Goal: Information Seeking & Learning: Understand process/instructions

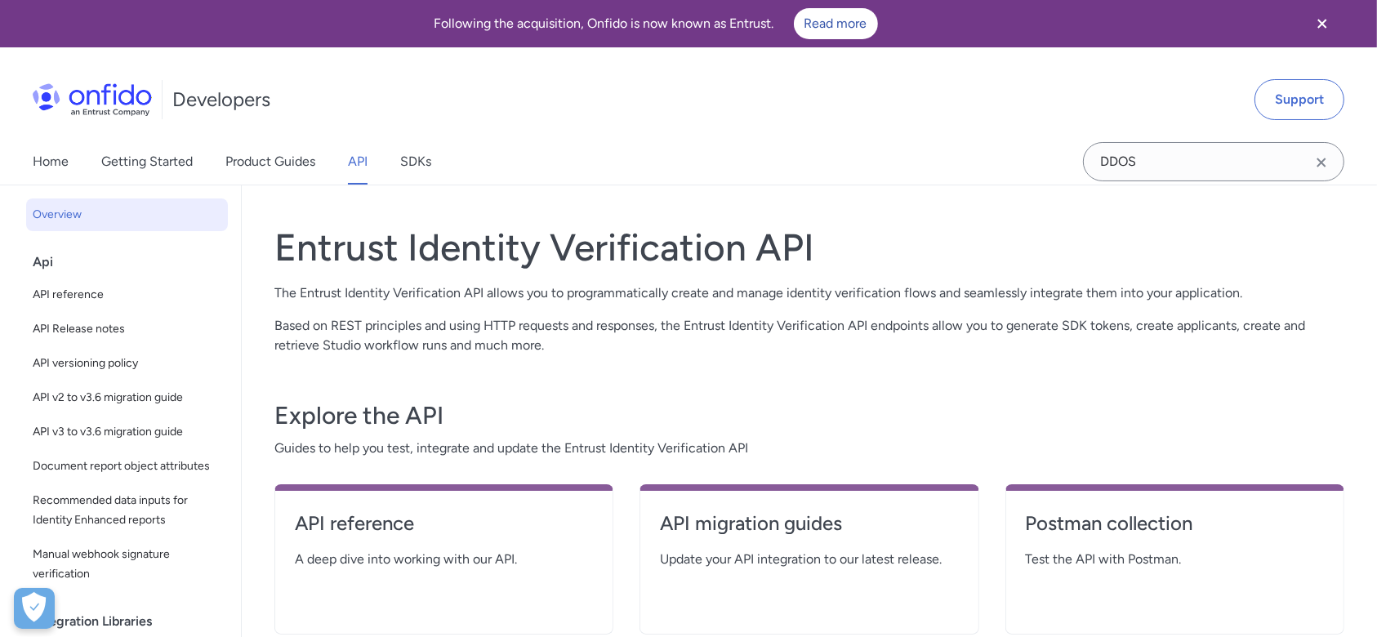
select select "http"
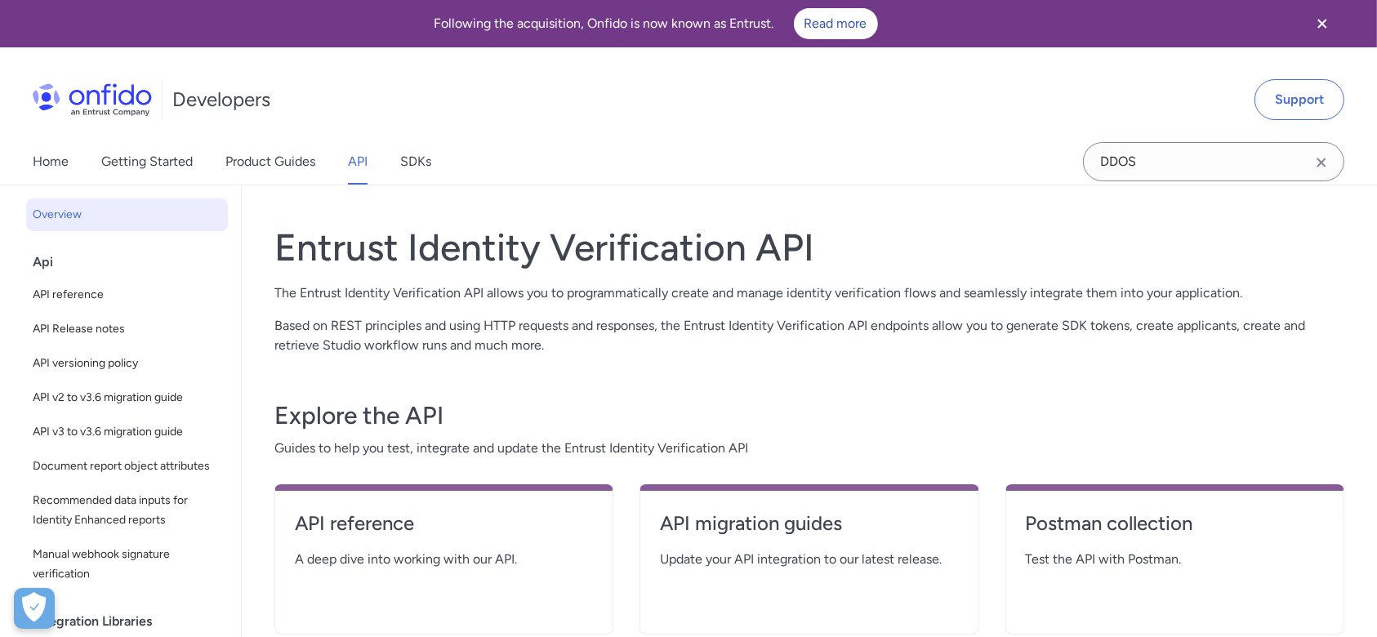
select select "http"
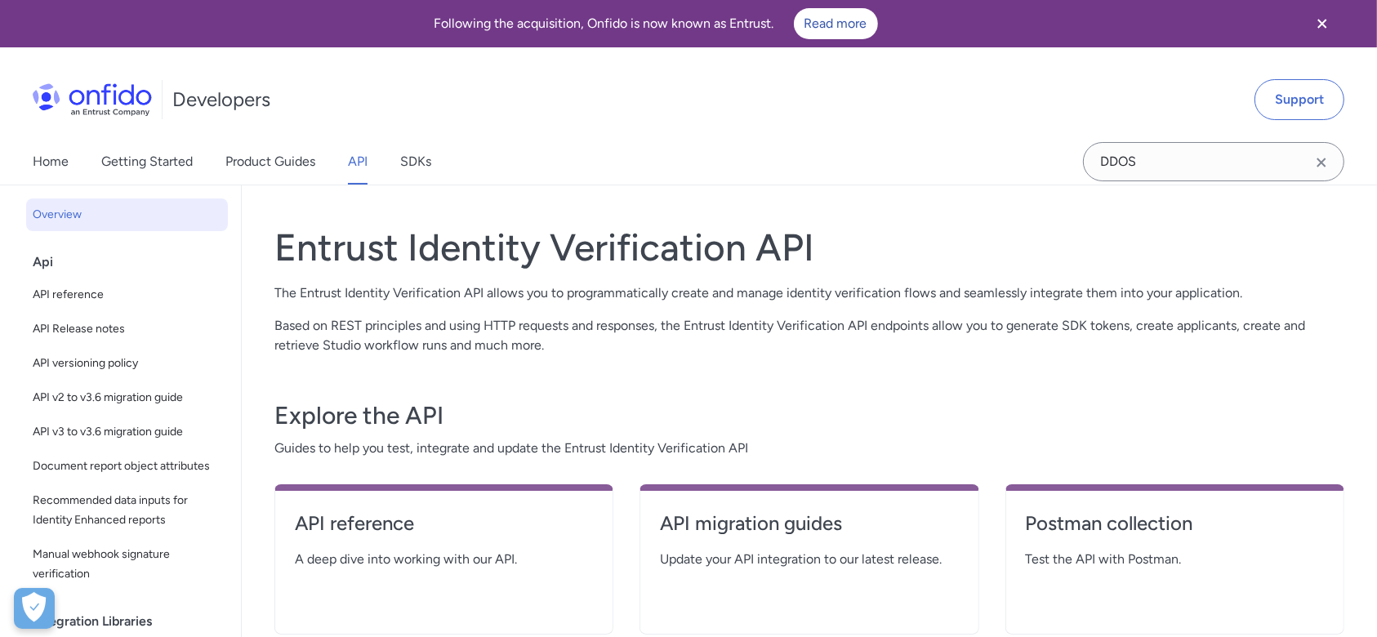
select select "http"
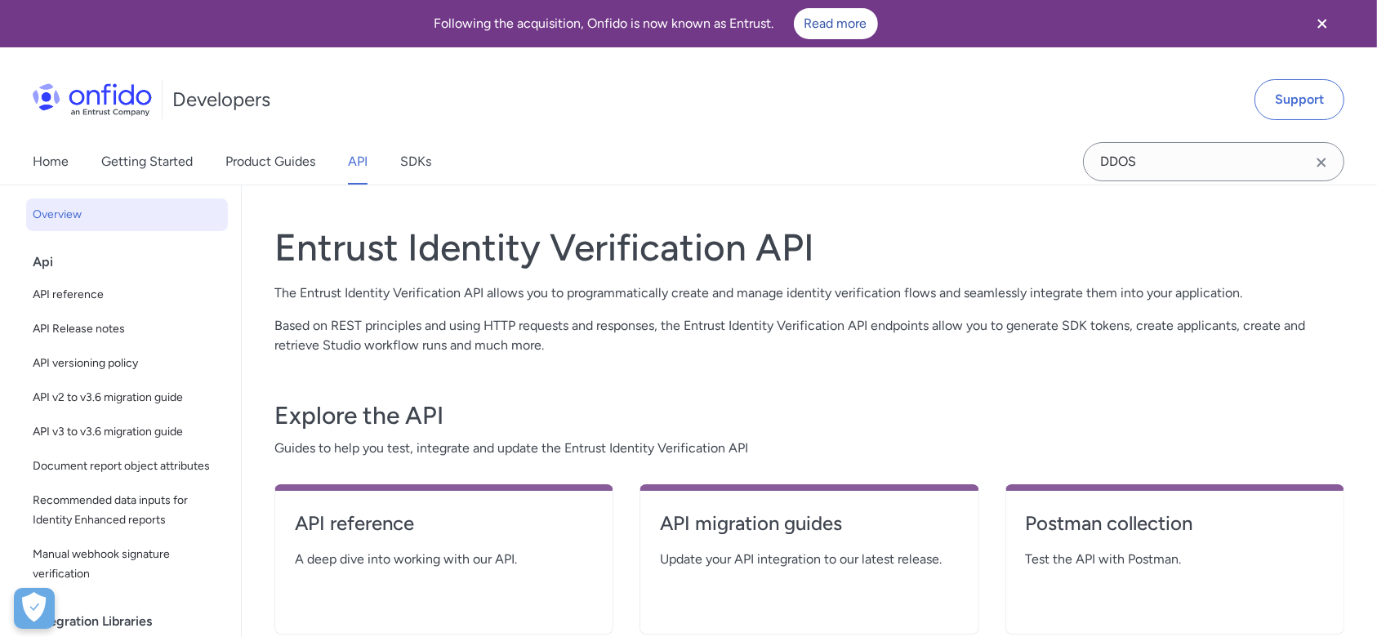
select select "http"
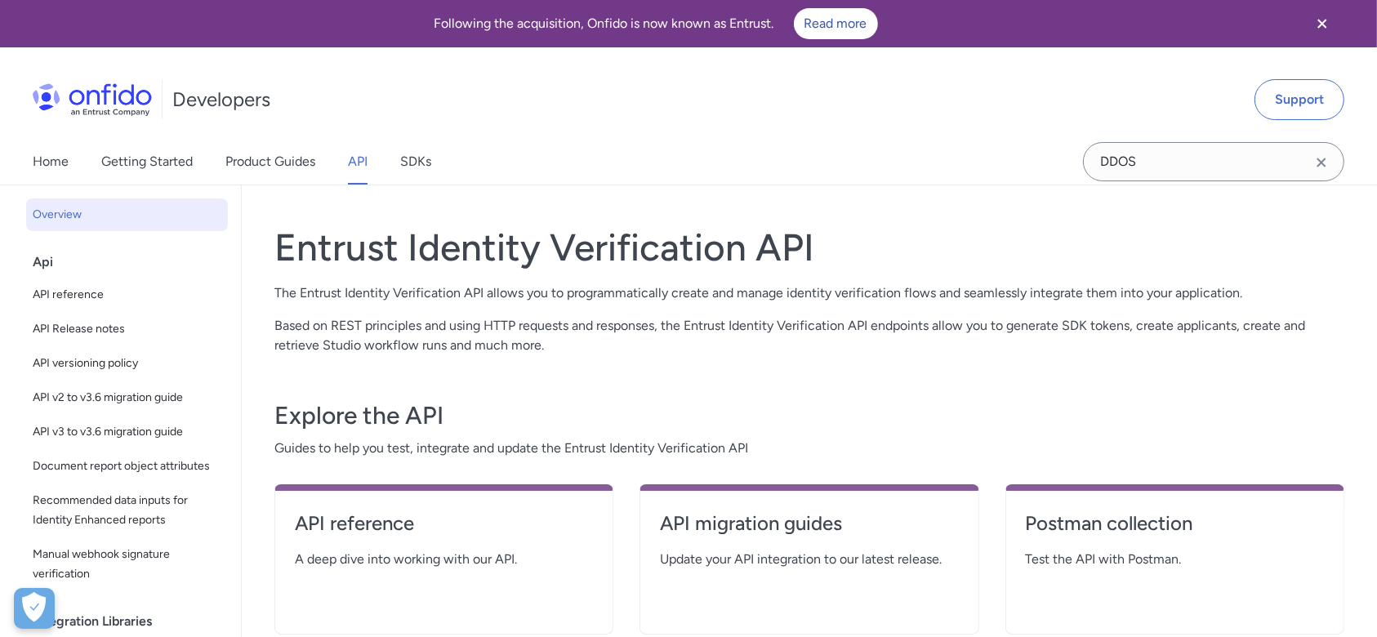
select select "http"
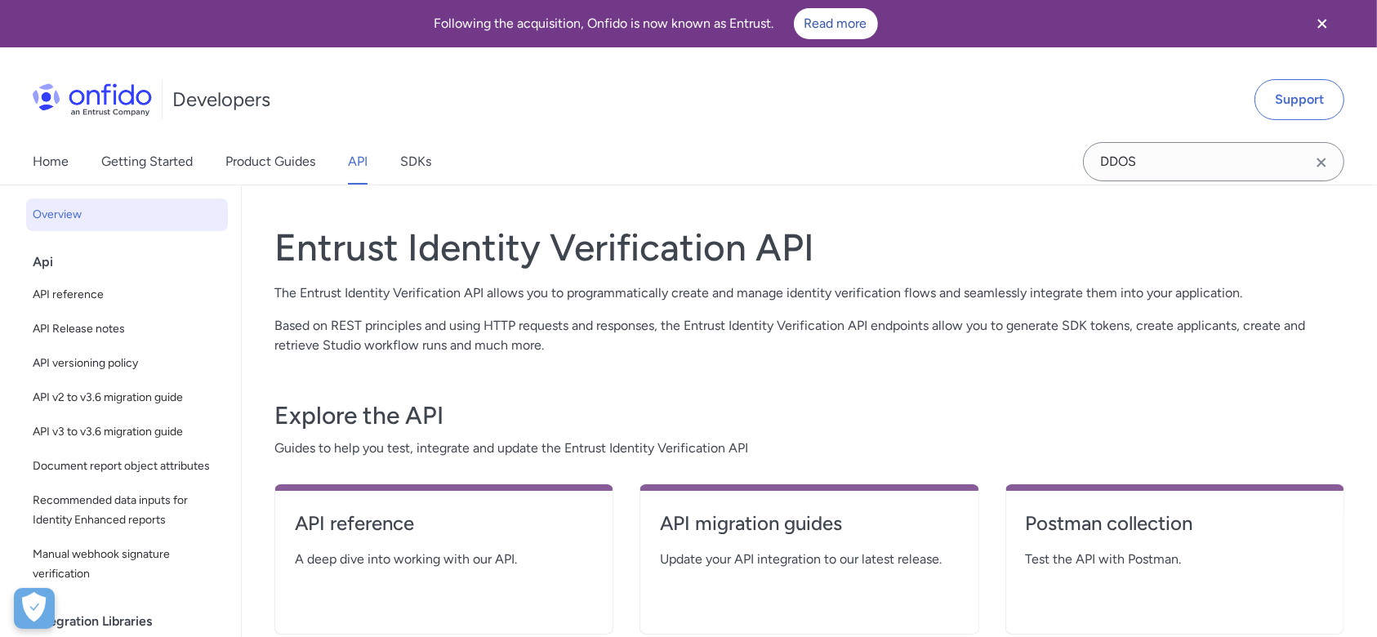
select select "http"
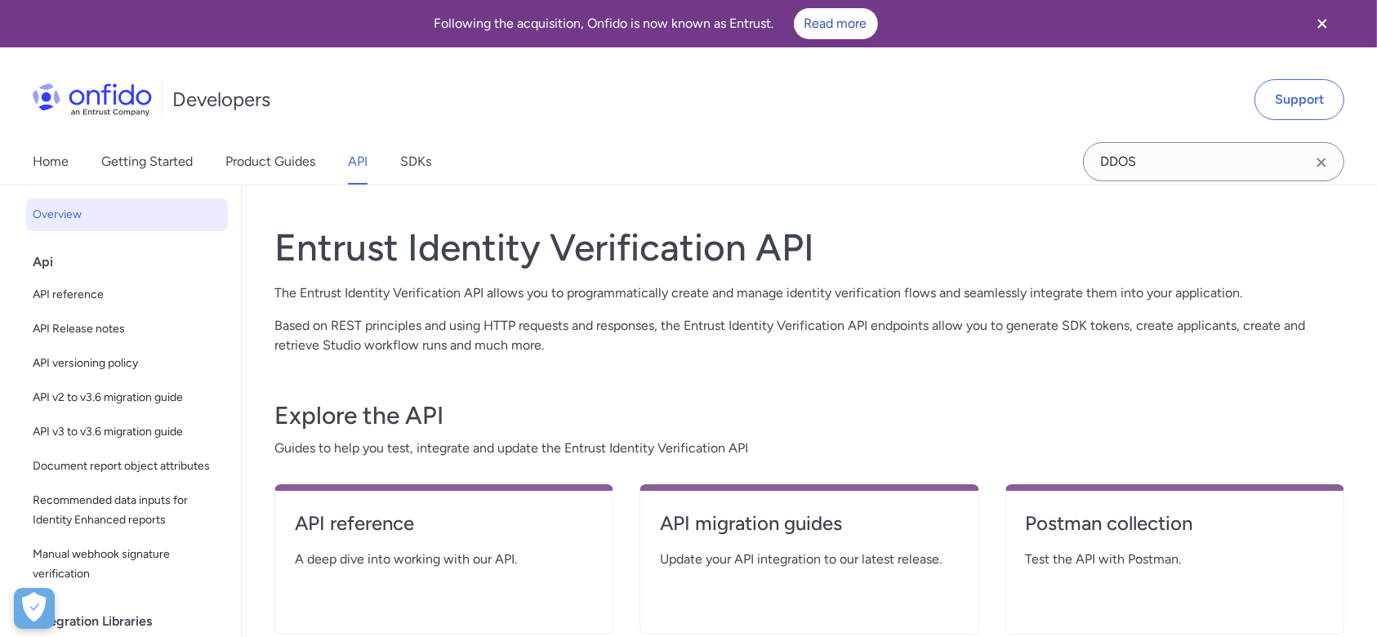
select select "http"
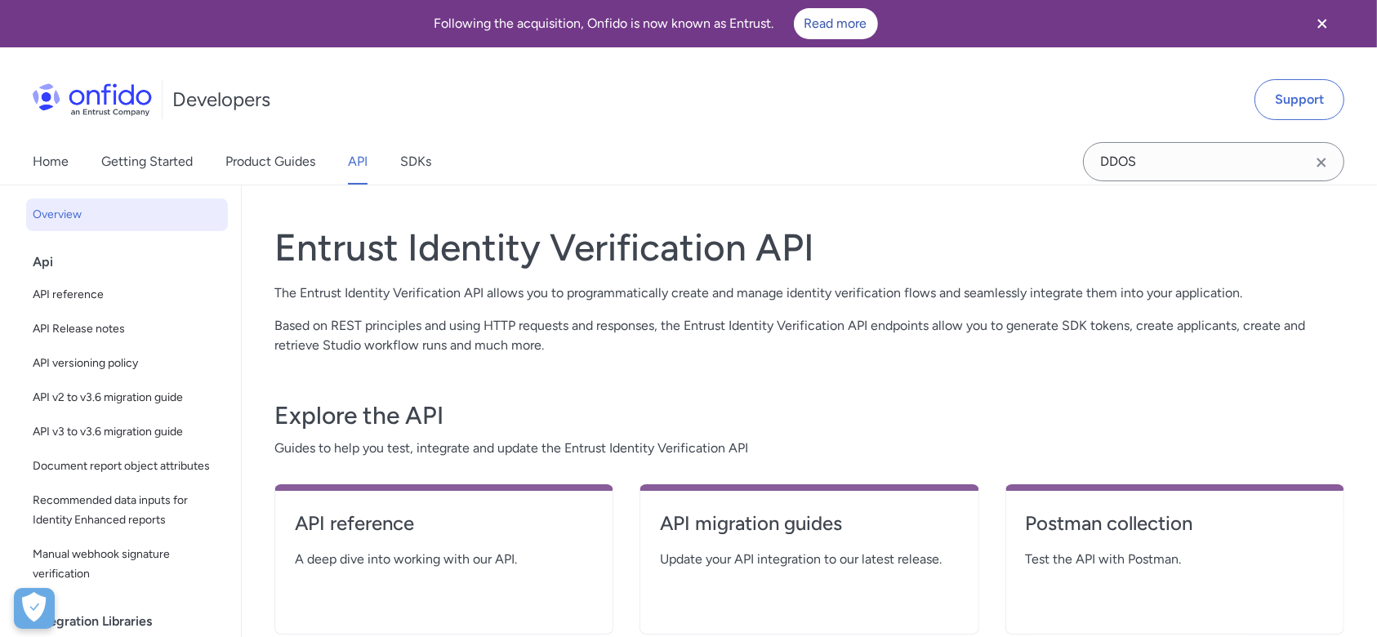
select select "http"
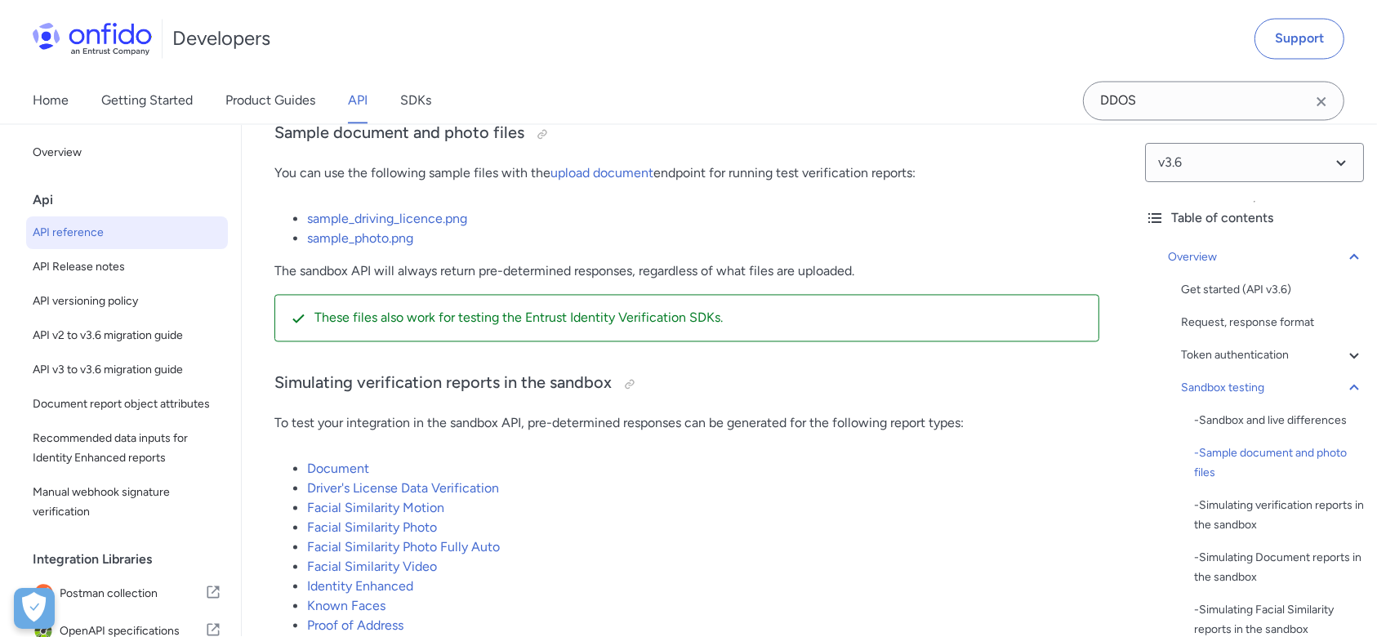
scroll to position [3861, 0]
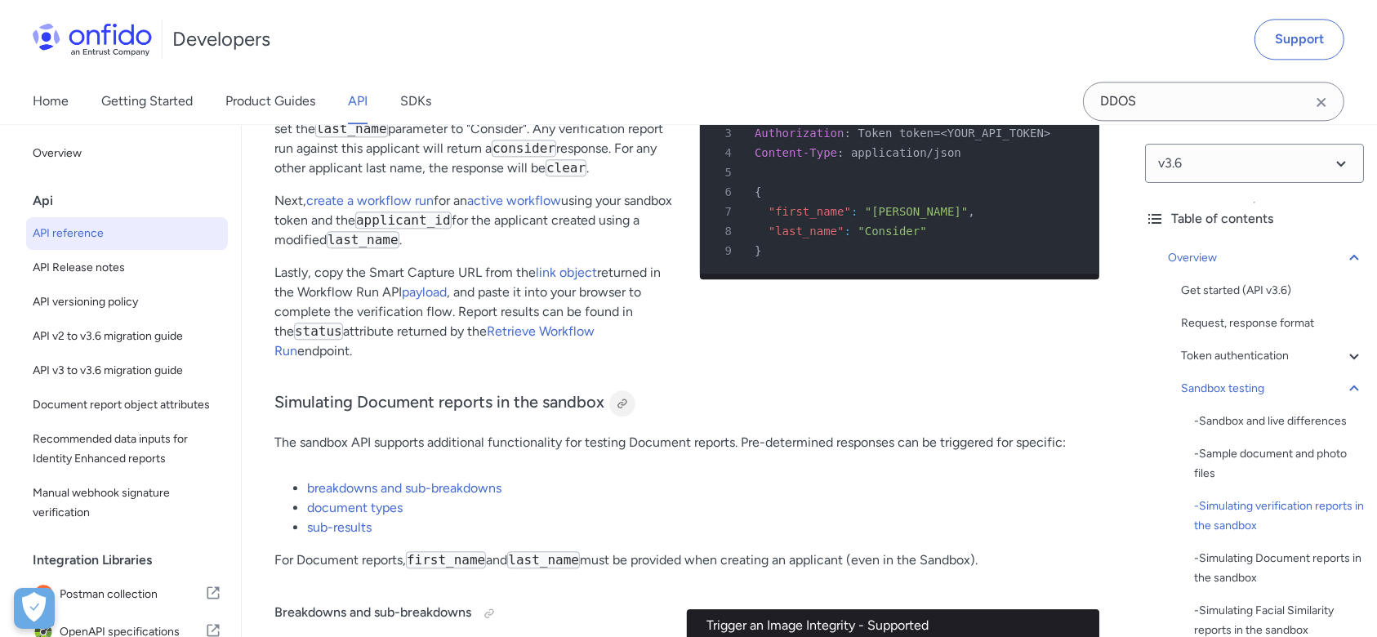
click at [618, 408] on div at bounding box center [622, 403] width 13 height 13
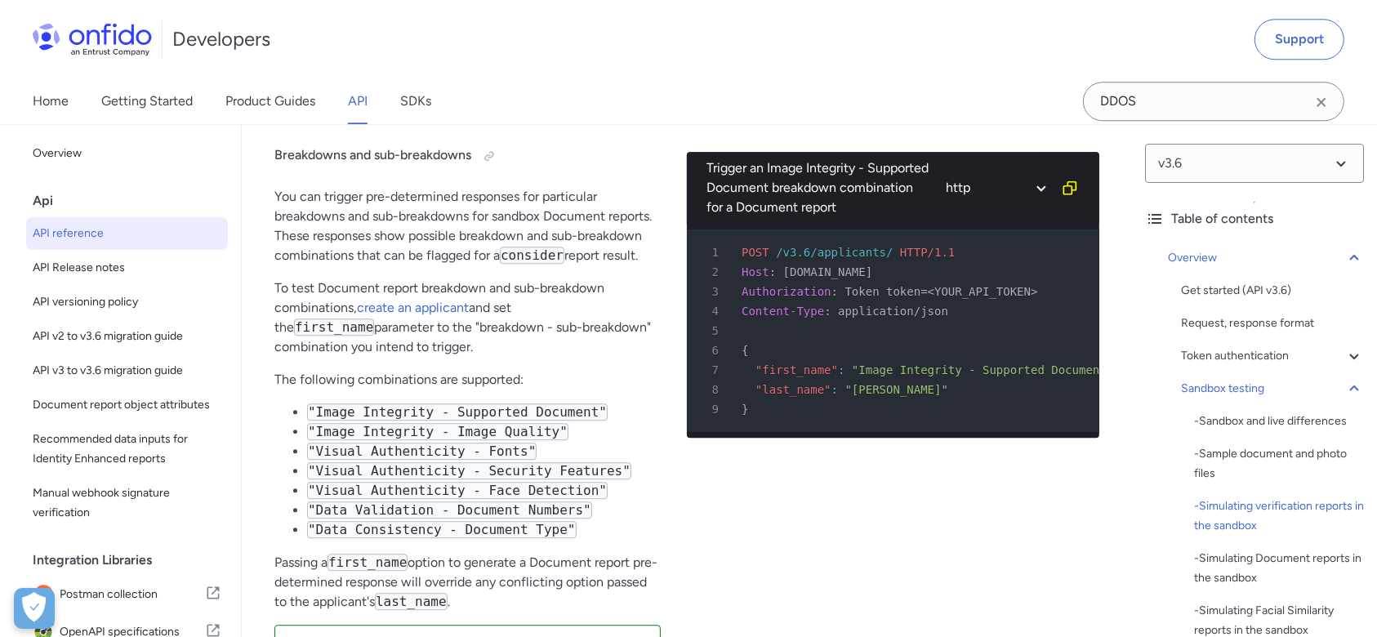
scroll to position [4405, 0]
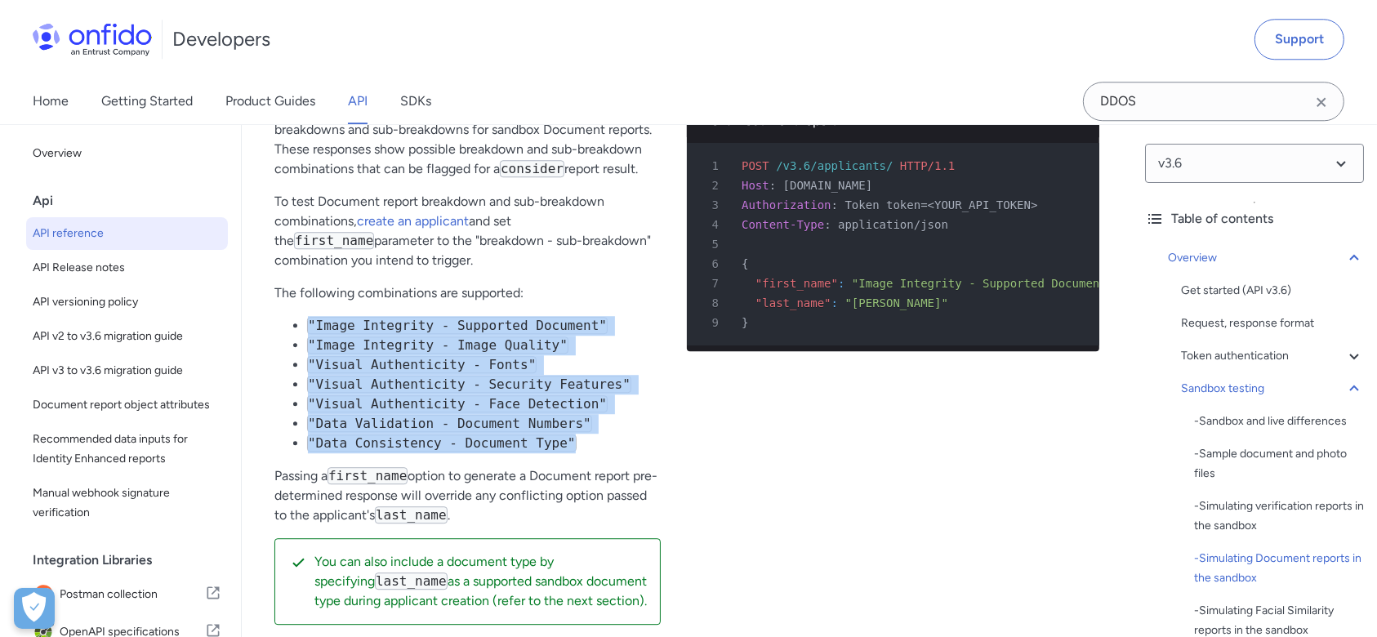
drag, startPoint x: 308, startPoint y: 333, endPoint x: 549, endPoint y: 447, distance: 266.4
click at [549, 447] on ul ""Image Integrity - Supported Document" "Image Integrity - Image Quality" "Visua…" at bounding box center [467, 384] width 386 height 137
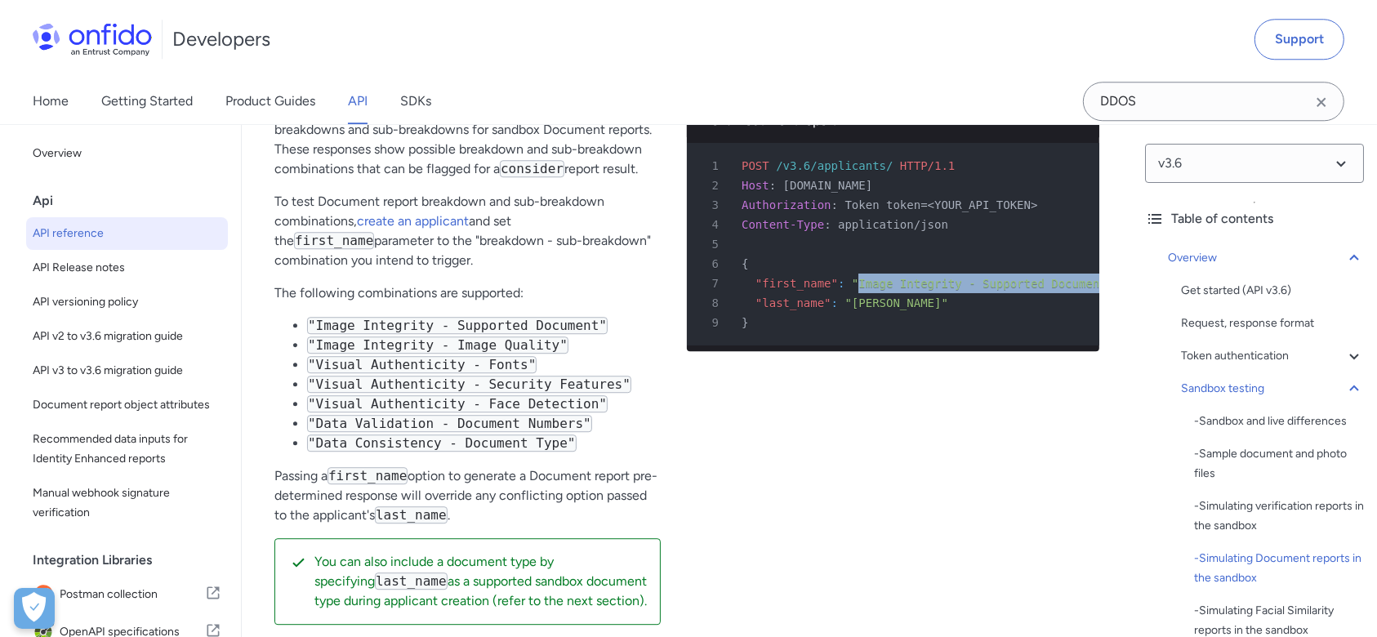
drag, startPoint x: 848, startPoint y: 290, endPoint x: 1075, endPoint y: 286, distance: 227.1
click at [1075, 286] on span ""Image Integrity - Supported Document"" at bounding box center [982, 283] width 261 height 13
click at [524, 355] on li ""Image Integrity - Image Quality"" at bounding box center [484, 346] width 354 height 20
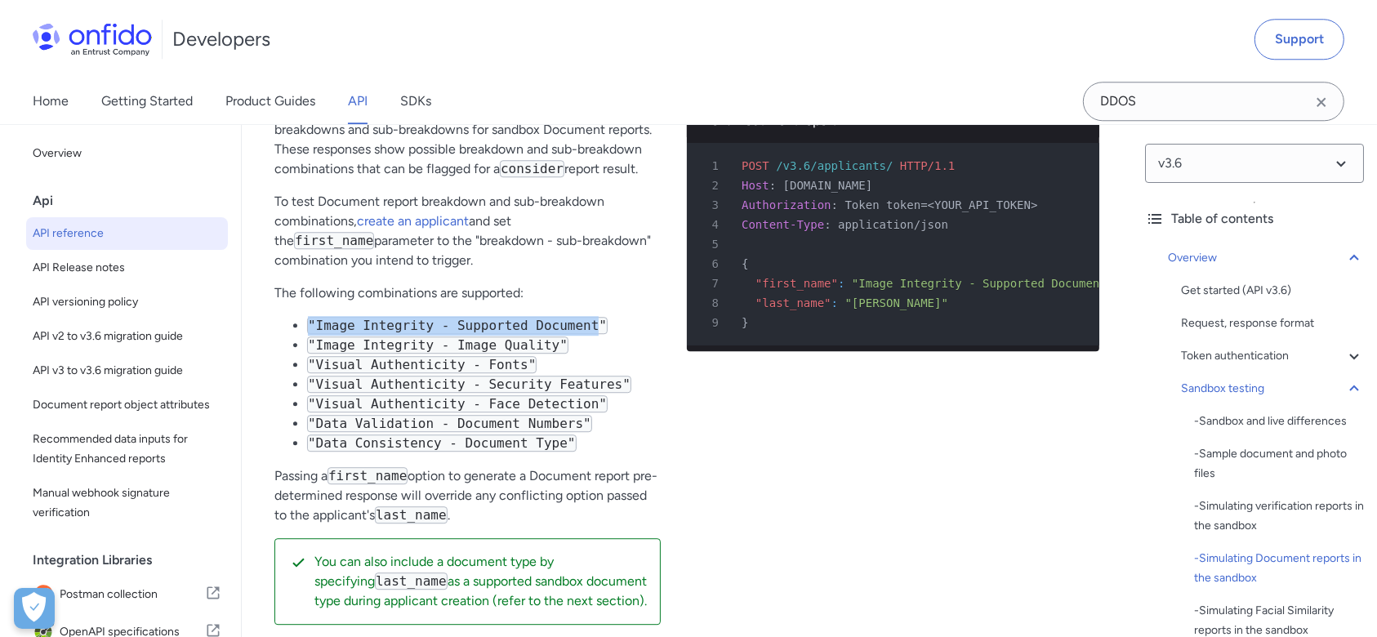
drag, startPoint x: 572, startPoint y: 327, endPoint x: 307, endPoint y: 324, distance: 264.7
click at [307, 324] on code ""Image Integrity - Supported Document"" at bounding box center [457, 325] width 301 height 17
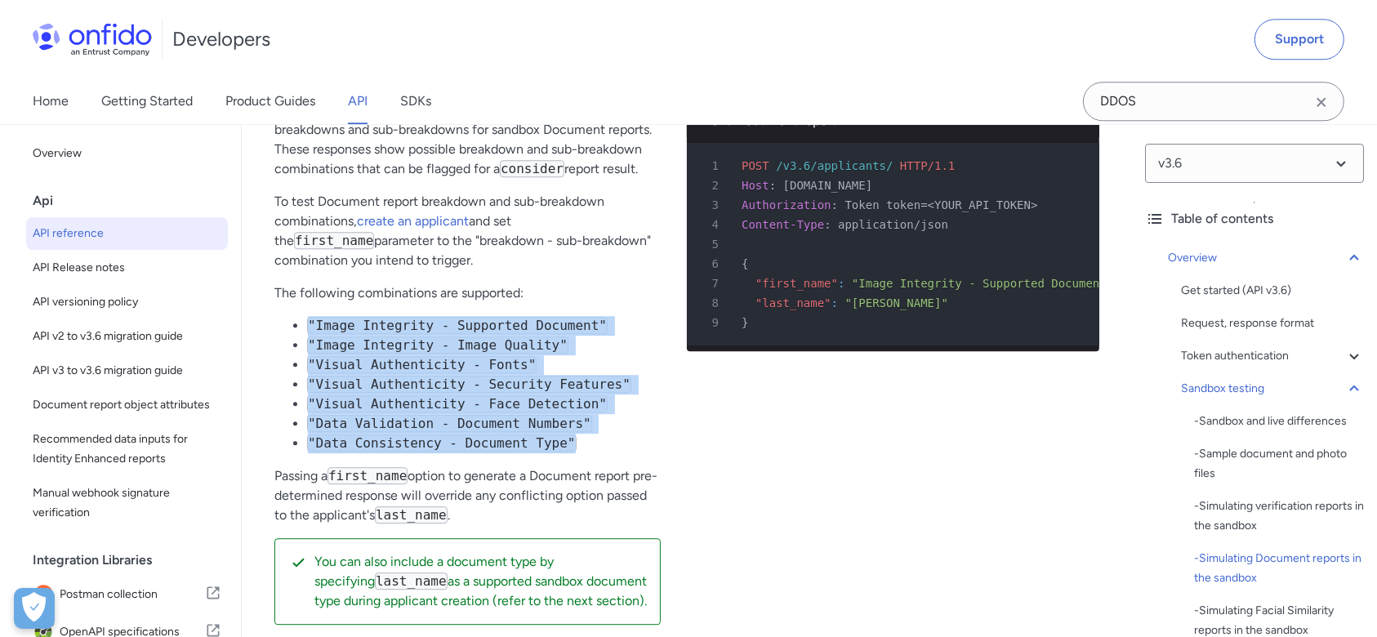
drag, startPoint x: 567, startPoint y: 447, endPoint x: 307, endPoint y: 327, distance: 286.2
click at [307, 327] on ul ""Image Integrity - Supported Document" "Image Integrity - Image Quality" "Visua…" at bounding box center [467, 384] width 386 height 137
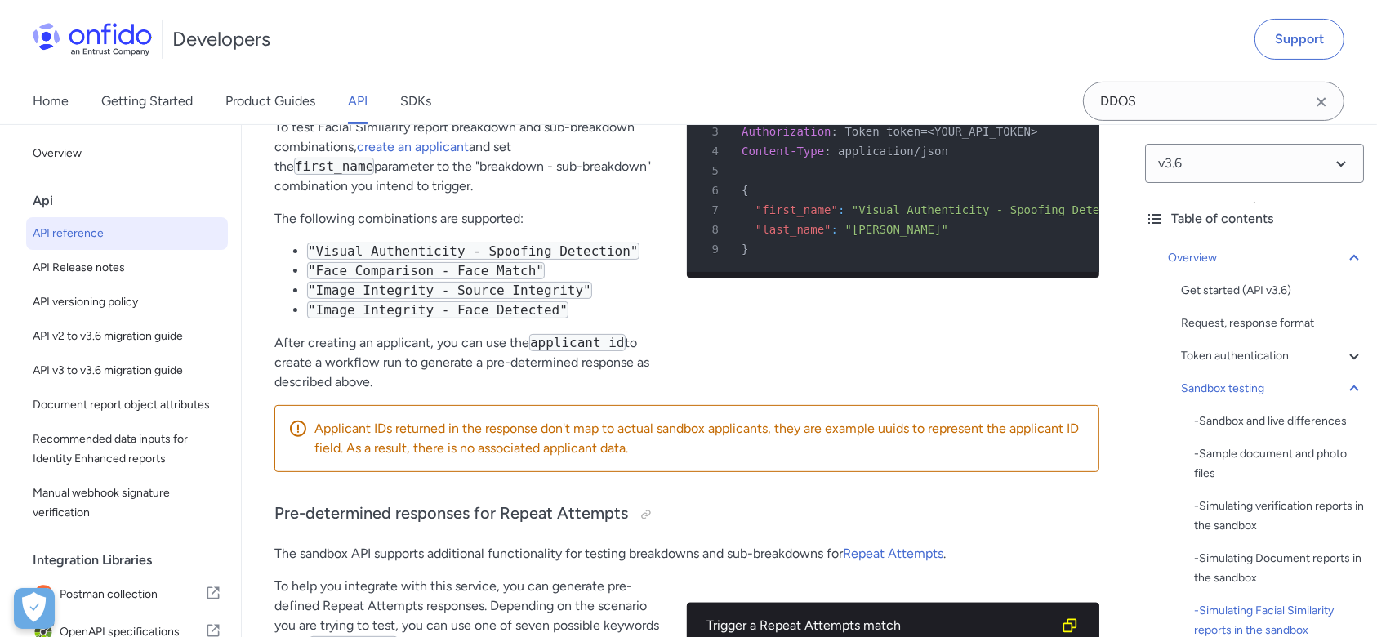
scroll to position [6366, 0]
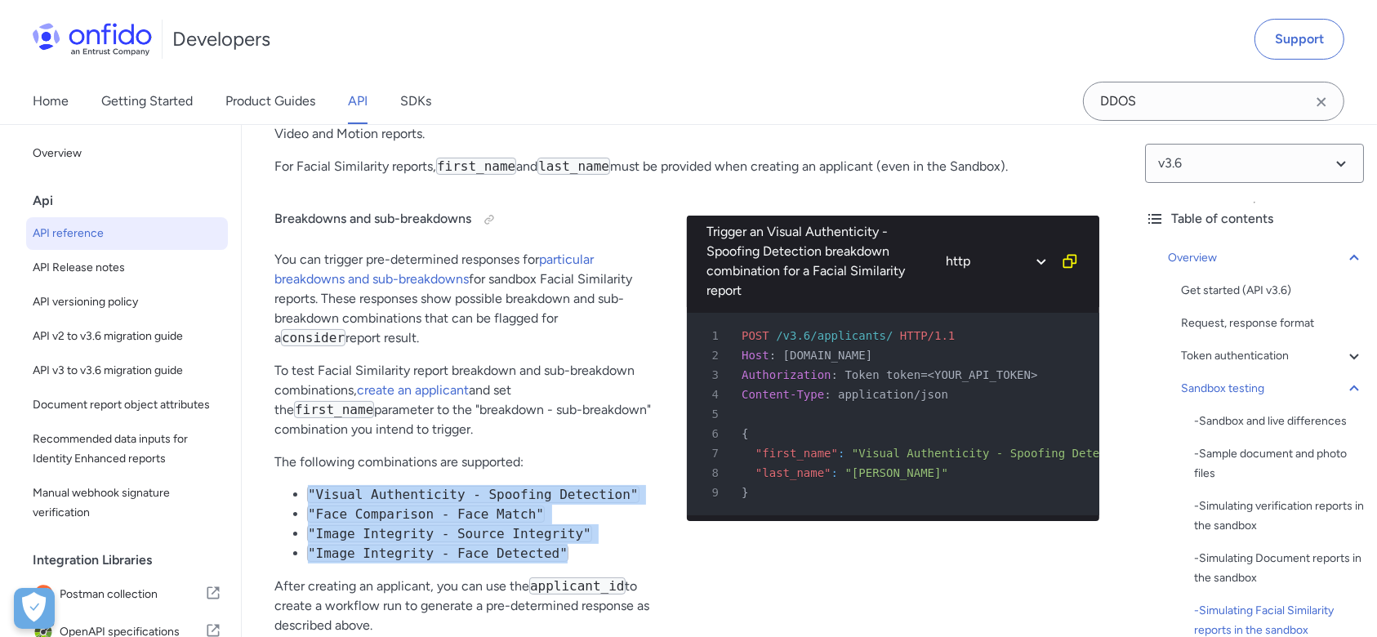
drag, startPoint x: 310, startPoint y: 480, endPoint x: 542, endPoint y: 539, distance: 239.4
click at [542, 539] on ul ""Visual Authenticity - Spoofing Detection" "Face Comparison - Face Match" "Imag…" at bounding box center [467, 524] width 386 height 78
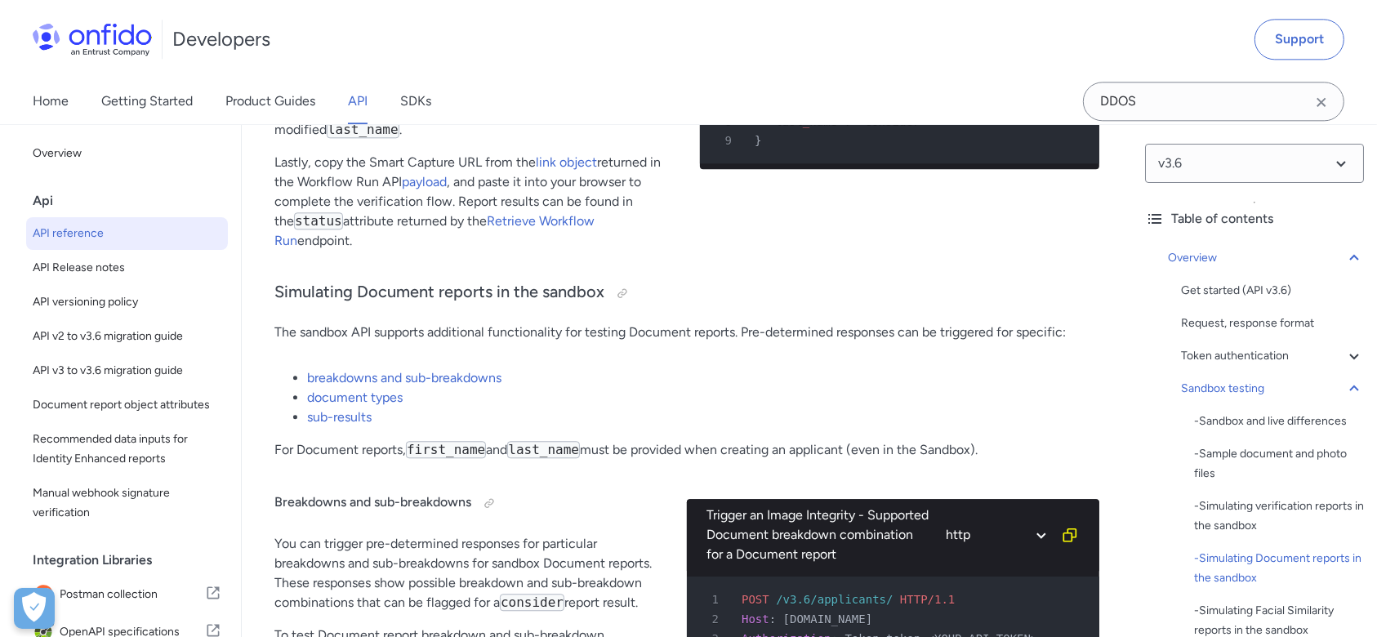
scroll to position [4296, 0]
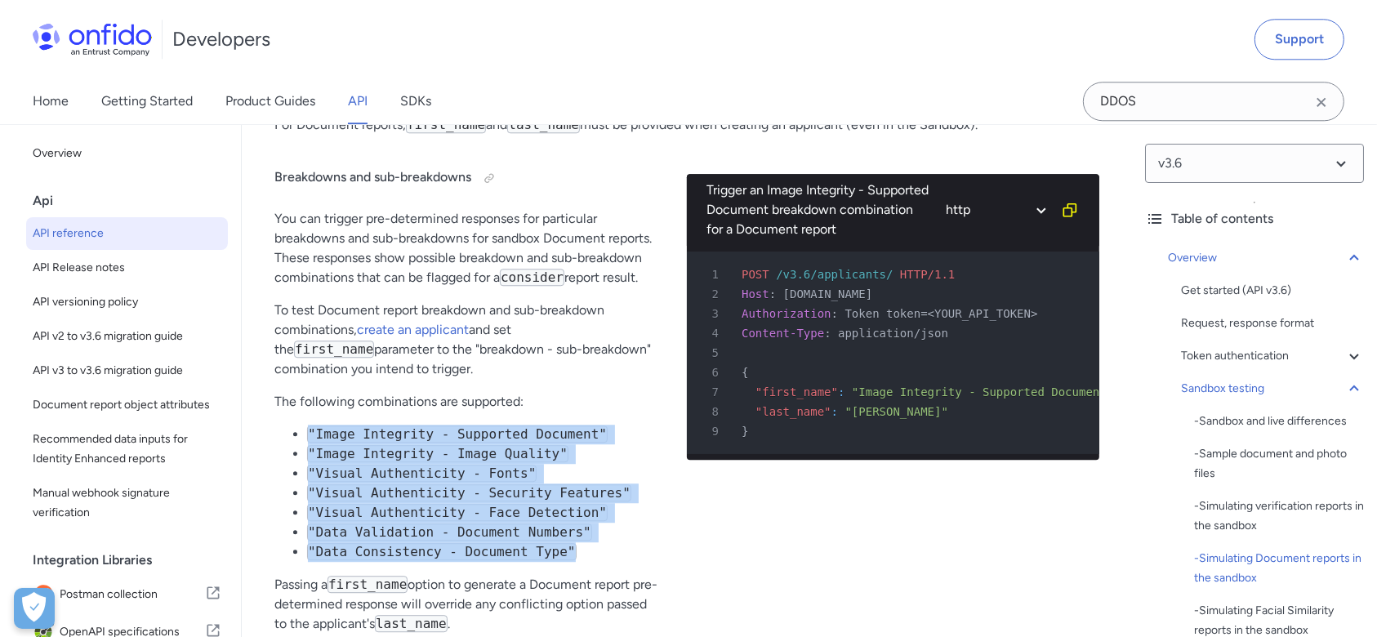
drag, startPoint x: 565, startPoint y: 562, endPoint x: 312, endPoint y: 439, distance: 281.7
click at [310, 439] on ul ""Image Integrity - Supported Document" "Image Integrity - Image Quality" "Visua…" at bounding box center [467, 493] width 386 height 137
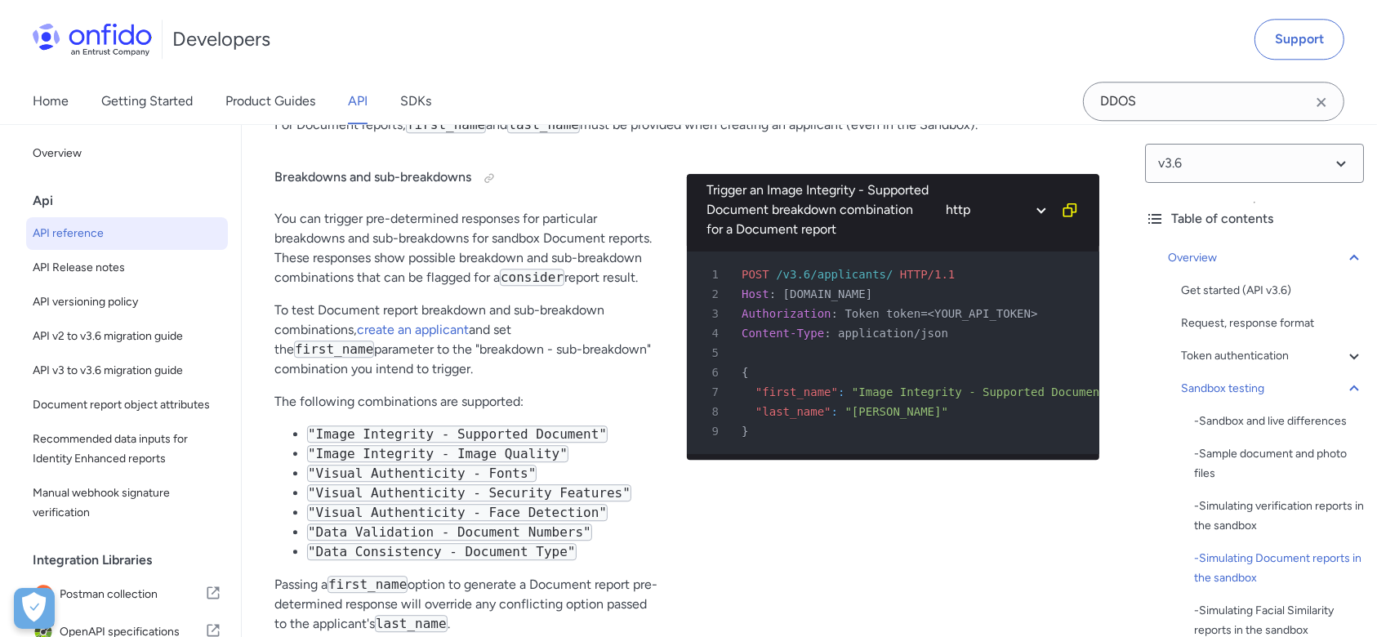
click at [716, 546] on div "Trigger an Image Integrity - Supported Document breakdown combination for a Doc…" at bounding box center [893, 447] width 413 height 599
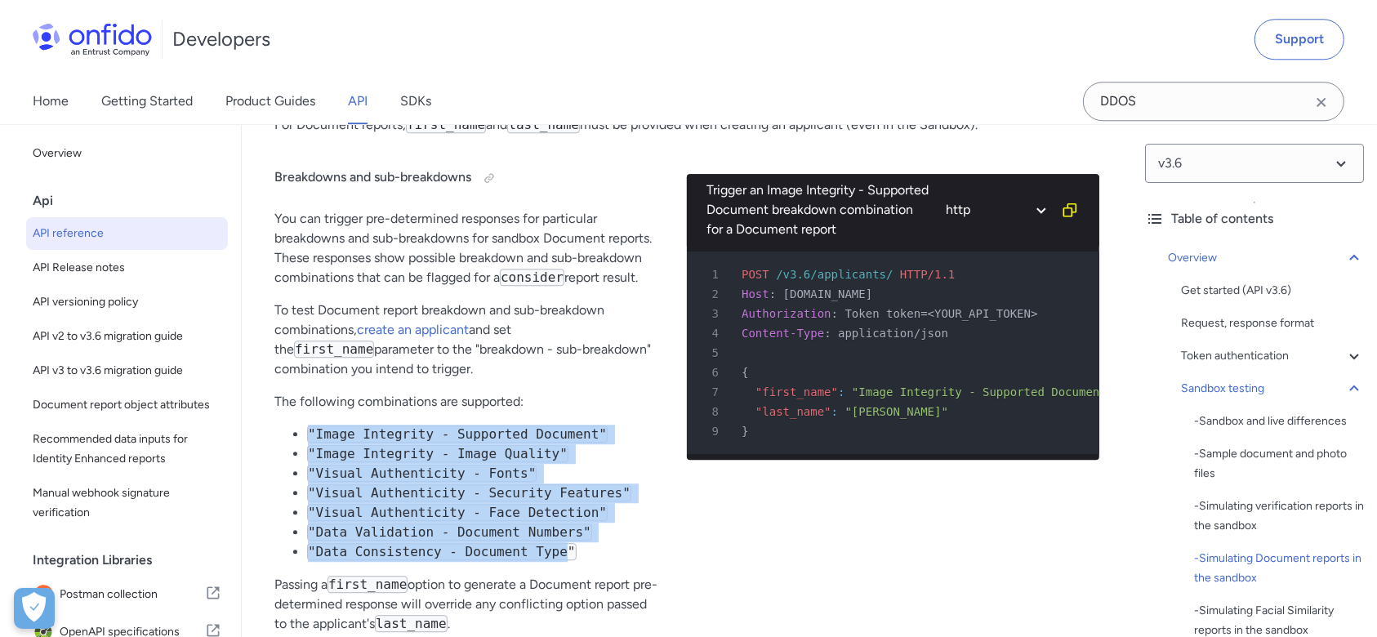
drag, startPoint x: 307, startPoint y: 440, endPoint x: 547, endPoint y: 557, distance: 266.4
click at [547, 557] on ul ""Image Integrity - Supported Document" "Image Integrity - Image Quality" "Visua…" at bounding box center [467, 493] width 386 height 137
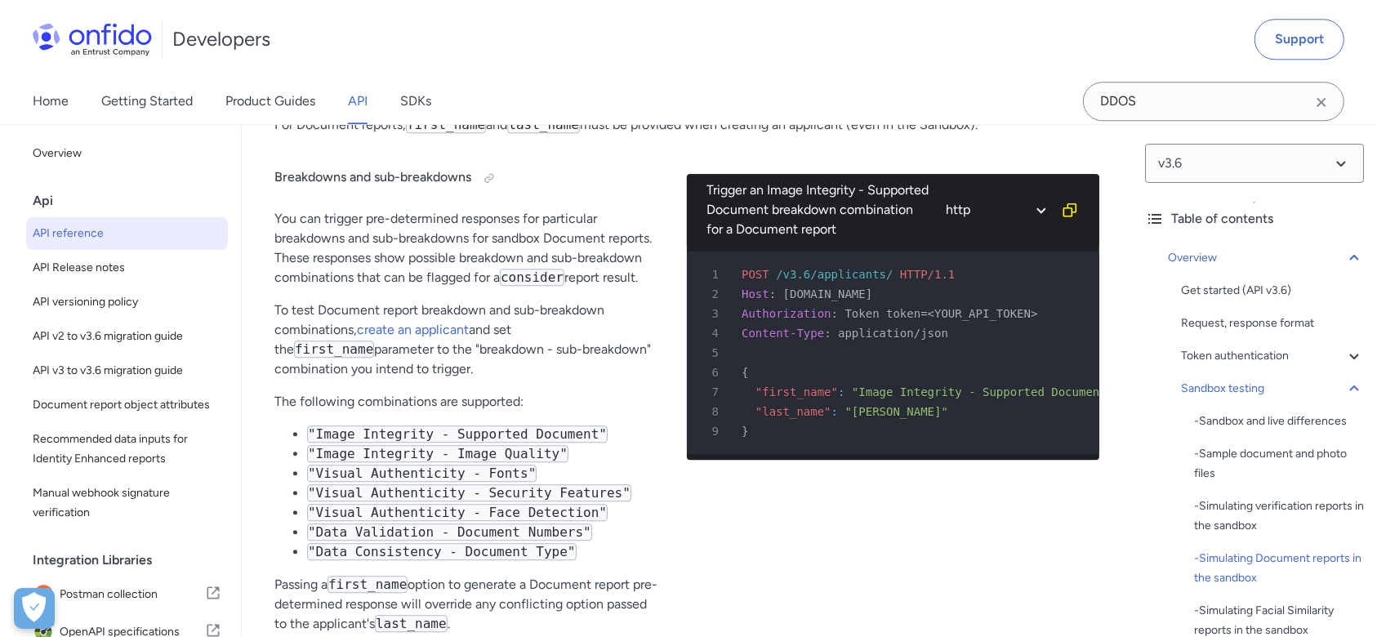
click at [833, 538] on div "Trigger an Image Integrity - Supported Document breakdown combination for a Doc…" at bounding box center [893, 447] width 413 height 599
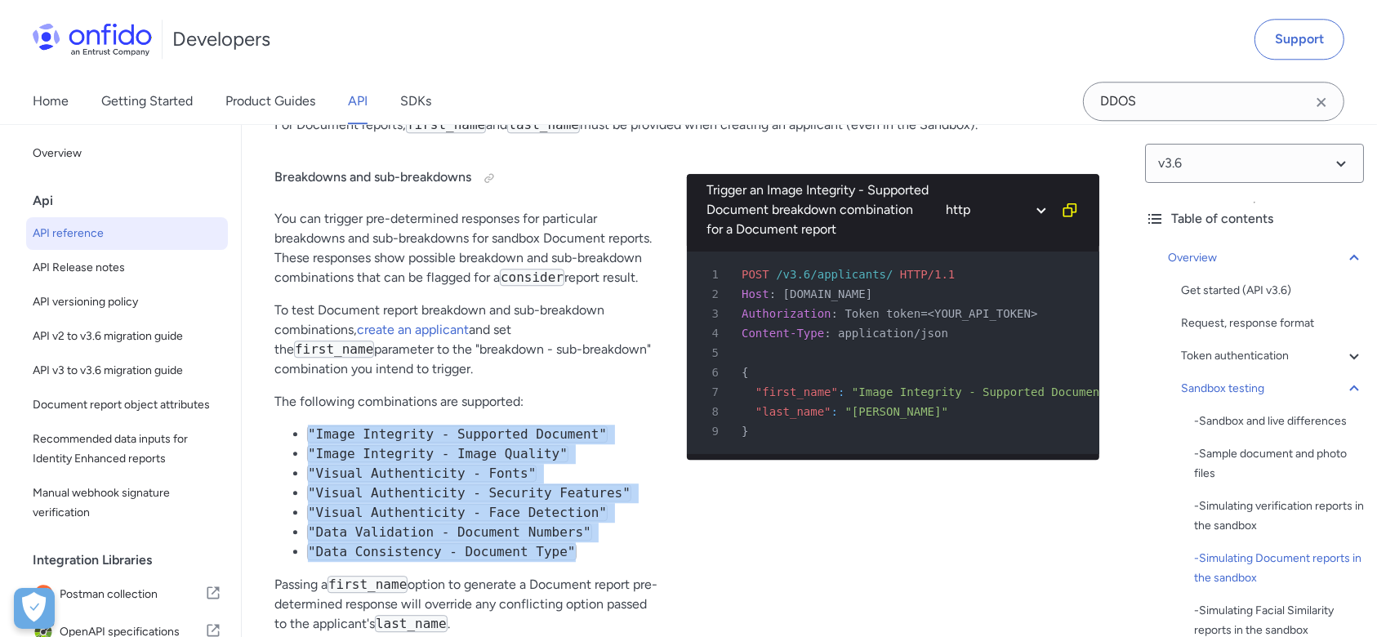
drag, startPoint x: 597, startPoint y: 565, endPoint x: 306, endPoint y: 434, distance: 319.9
click at [306, 434] on ul ""Image Integrity - Supported Document" "Image Integrity - Image Quality" "Visua…" at bounding box center [467, 493] width 386 height 137
click at [649, 542] on li ""Data Validation - Document Numbers"" at bounding box center [484, 533] width 354 height 20
drag, startPoint x: 564, startPoint y: 559, endPoint x: 309, endPoint y: 443, distance: 280.0
click at [309, 443] on ul ""Image Integrity - Supported Document" "Image Integrity - Image Quality" "Visua…" at bounding box center [467, 493] width 386 height 137
